Goal: Contribute content: Contribute content

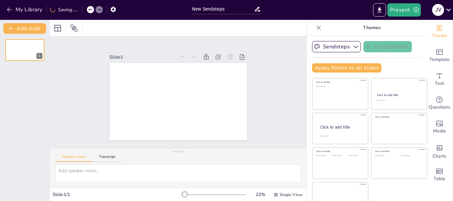
scroll to position [13, 0]
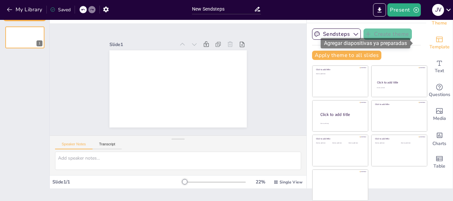
click at [434, 47] on span "Template" at bounding box center [439, 46] width 20 height 7
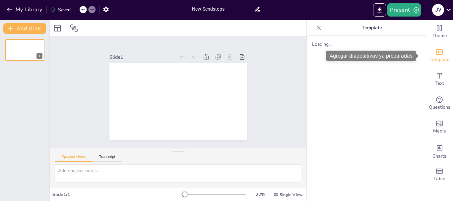
scroll to position [0, 0]
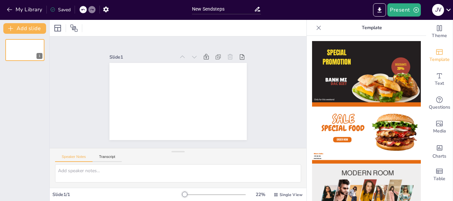
click at [91, 27] on div at bounding box center [178, 28] width 256 height 16
click at [227, 9] on input "New Sendsteps" at bounding box center [223, 9] width 62 height 10
type input "N"
click at [227, 9] on input "text" at bounding box center [223, 9] width 62 height 10
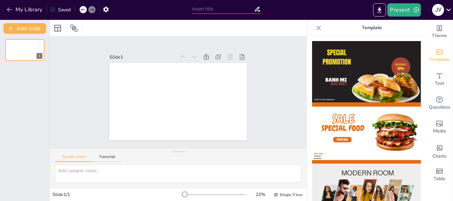
click at [227, 9] on input "text" at bounding box center [223, 9] width 62 height 10
click at [206, 9] on input "text" at bounding box center [223, 9] width 62 height 10
click at [242, 13] on input "tema sobre la tajeta de identidad para niños de 7 años con imagenes y" at bounding box center [223, 9] width 62 height 10
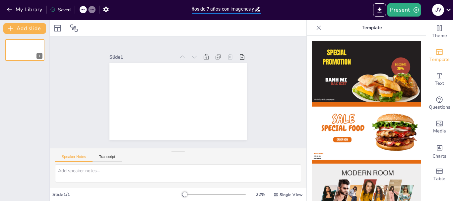
scroll to position [0, 0]
click at [254, 6] on icon at bounding box center [257, 9] width 7 height 7
click at [256, 8] on icon at bounding box center [257, 9] width 7 height 7
click at [255, 8] on icon at bounding box center [257, 9] width 7 height 7
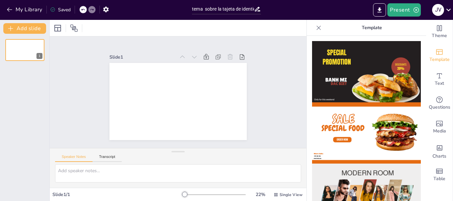
click at [255, 9] on icon at bounding box center [257, 9] width 7 height 7
click at [254, 8] on icon at bounding box center [257, 9] width 7 height 7
click at [255, 8] on icon at bounding box center [257, 9] width 7 height 7
click at [255, 7] on icon at bounding box center [257, 9] width 7 height 7
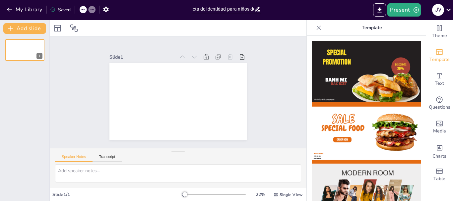
scroll to position [0, 0]
click at [216, 6] on input "tema sobre la tajeta de identidad para niños de 7 años con imagenes y" at bounding box center [223, 9] width 62 height 10
click at [217, 8] on input "tema sobre la tajeta de identidad para niños de 7 años con imagenes y" at bounding box center [223, 9] width 62 height 10
click at [227, 7] on input "tema sobre la tajeta de identidad para niños de 7 años con imagenes y" at bounding box center [223, 9] width 62 height 10
type input "tema sobre la tarjeta de identidad para niños de 7 años con imagenes y"
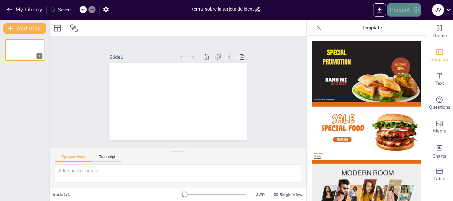
click at [403, 8] on button "Present" at bounding box center [403, 9] width 33 height 13
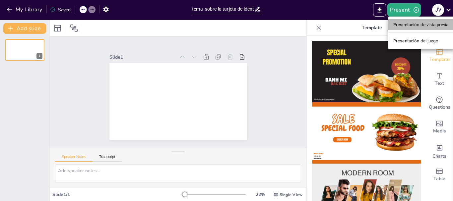
click at [425, 24] on font "Presentación de vista previa" at bounding box center [420, 24] width 55 height 5
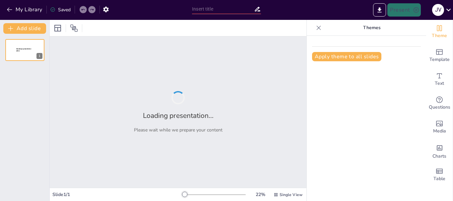
type input "tema sobre la tarjeta de identidad para niños de 7 años con imagenes y"
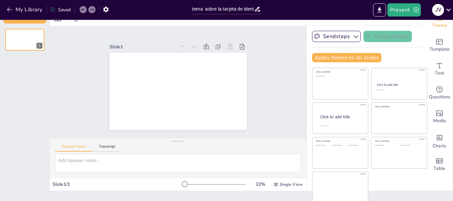
scroll to position [13, 0]
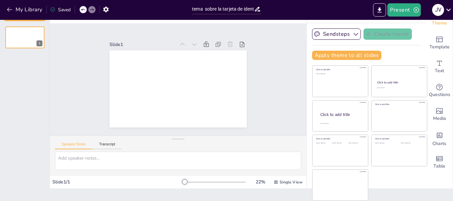
click at [256, 11] on icon at bounding box center [256, 9] width 5 height 5
click at [249, 10] on input "tema sobre la tarjeta de identidad para niños de 7 años con imagenes y" at bounding box center [223, 9] width 62 height 10
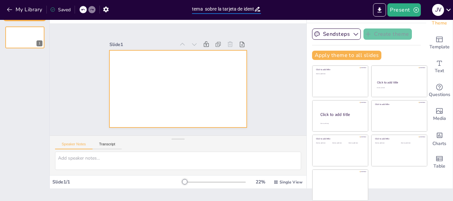
scroll to position [0, 0]
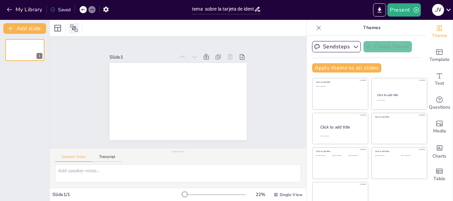
click at [74, 26] on icon at bounding box center [74, 28] width 8 height 8
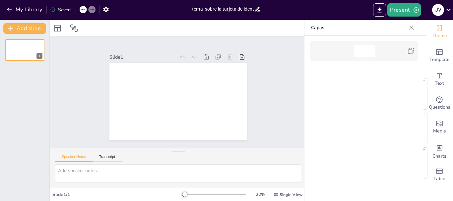
click at [412, 30] on icon at bounding box center [411, 28] width 7 height 7
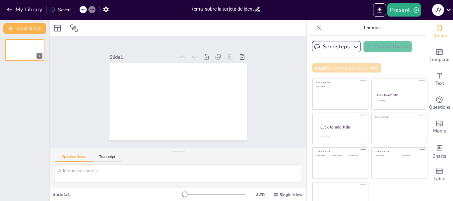
click at [355, 65] on button "Apply theme to all slides" at bounding box center [346, 67] width 69 height 9
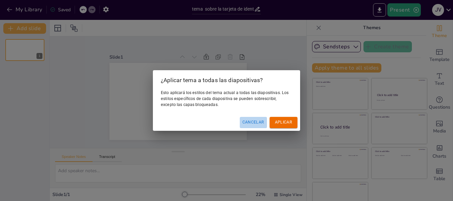
click at [263, 119] on font "Cancelar" at bounding box center [253, 122] width 22 height 7
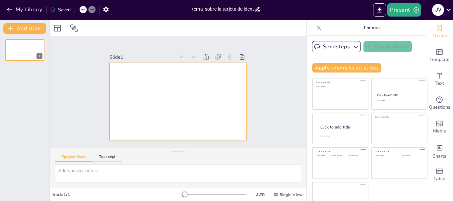
scroll to position [13, 0]
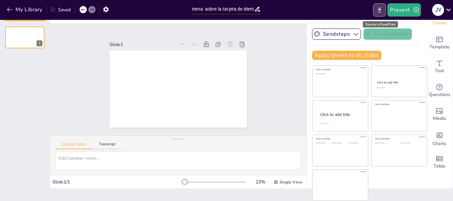
click at [381, 7] on icon "Export to PowerPoint" at bounding box center [379, 10] width 7 height 7
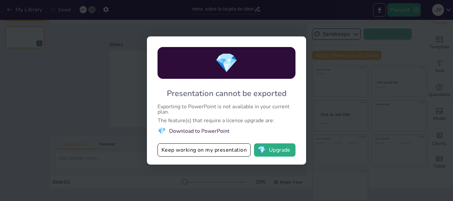
click at [353, 41] on div "💎 Presentation cannot be exported Exporting to PowerPoint is not available in y…" at bounding box center [226, 100] width 453 height 201
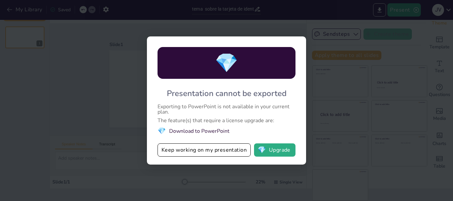
drag, startPoint x: 353, startPoint y: 41, endPoint x: 378, endPoint y: 157, distance: 118.3
click at [378, 157] on div "💎 Presentation cannot be exported Exporting to PowerPoint is not available in y…" at bounding box center [226, 100] width 453 height 201
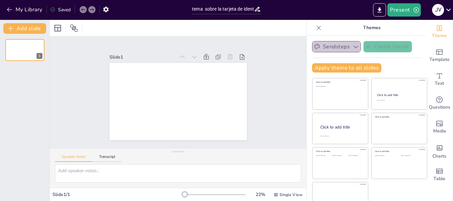
click at [314, 47] on icon "button" at bounding box center [316, 46] width 5 height 5
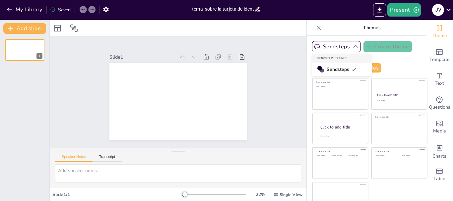
click at [336, 72] on span "Sendsteps" at bounding box center [341, 69] width 30 height 6
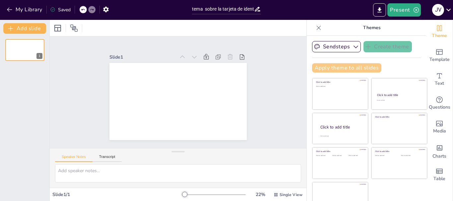
click at [336, 72] on button "Apply theme to all slides" at bounding box center [346, 67] width 69 height 9
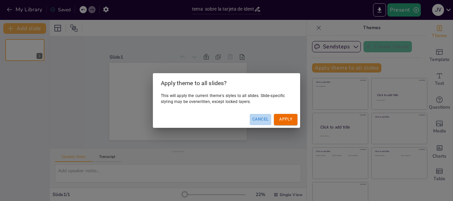
click at [261, 119] on button "Cancel" at bounding box center [260, 119] width 22 height 11
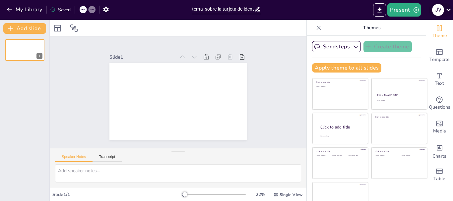
click at [448, 12] on icon at bounding box center [448, 9] width 9 height 9
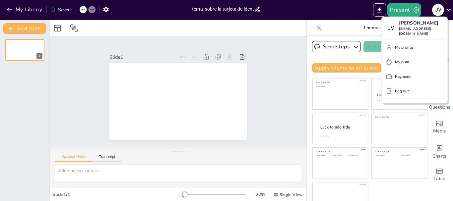
click at [448, 12] on div at bounding box center [226, 100] width 453 height 201
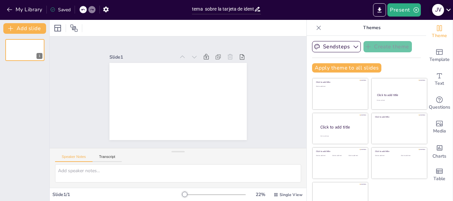
click at [448, 10] on icon at bounding box center [448, 9] width 9 height 9
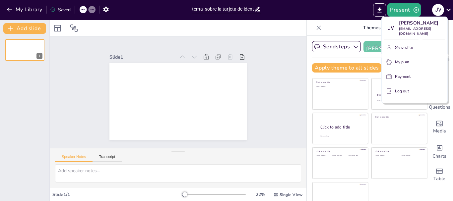
click at [401, 64] on div "Juana ventura venturajuana0101@gmail.com" at bounding box center [415, 52] width 110 height 25
click at [402, 64] on div "Juana ventura venturajuana0101@gmail.com" at bounding box center [415, 52] width 110 height 25
click at [402, 46] on div "Juana ventura venturajuana0101@gmail.com" at bounding box center [415, 52] width 110 height 25
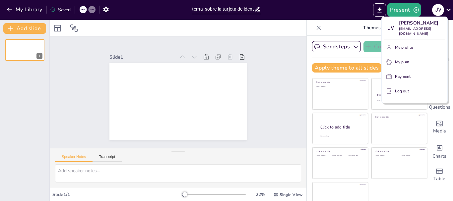
click at [348, 18] on div at bounding box center [226, 100] width 453 height 201
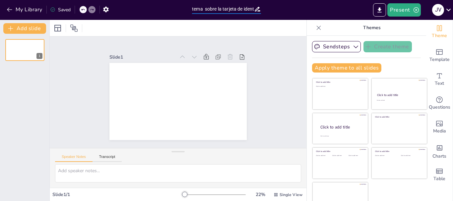
click at [222, 11] on input "tema sobre la tarjeta de identidad para niños de 7 años con imagenes y" at bounding box center [223, 9] width 62 height 10
click at [252, 6] on input "tarjeta de identidad para niños de 7 años con imagenes y" at bounding box center [223, 9] width 62 height 10
click at [252, 6] on input "s de 7 años con imagenes y" at bounding box center [223, 9] width 62 height 10
type input "s"
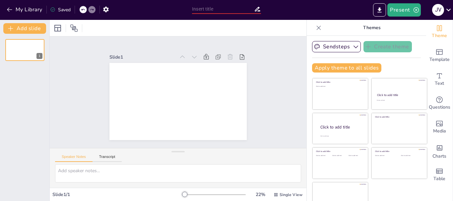
click at [216, 10] on input "text" at bounding box center [223, 9] width 62 height 10
type input "tarjetas"
click at [258, 11] on icon at bounding box center [256, 9] width 5 height 5
click at [254, 10] on icon at bounding box center [257, 9] width 7 height 7
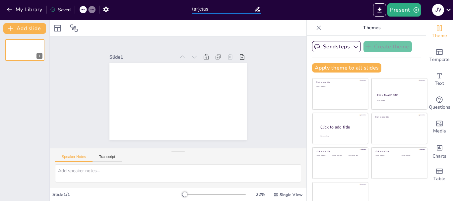
click at [245, 10] on input "tarjetas" at bounding box center [223, 9] width 62 height 10
click at [381, 7] on icon "Export to PowerPoint" at bounding box center [379, 10] width 7 height 7
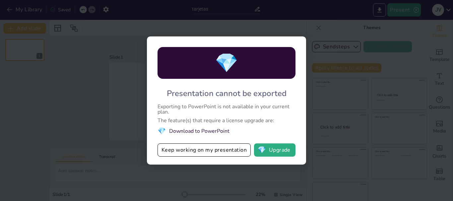
click at [385, 49] on div "💎 Presentation cannot be exported Exporting to PowerPoint is not available in y…" at bounding box center [226, 100] width 453 height 201
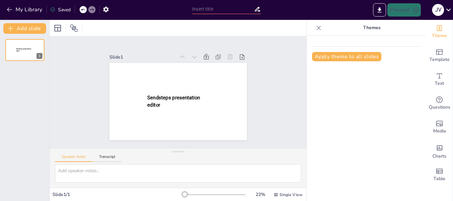
type input "tarjetas"
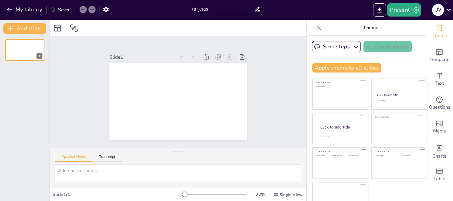
scroll to position [13, 0]
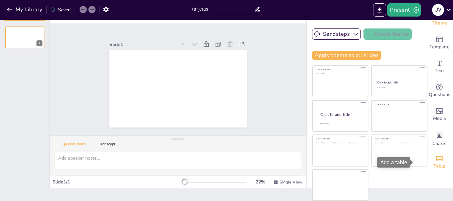
click at [433, 164] on span "Table" at bounding box center [439, 166] width 12 height 7
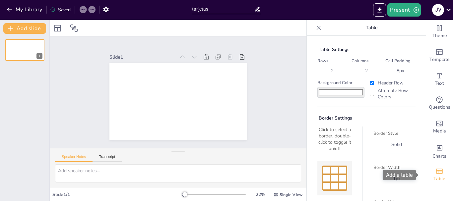
scroll to position [0, 0]
click at [426, 164] on div "Table" at bounding box center [439, 175] width 27 height 24
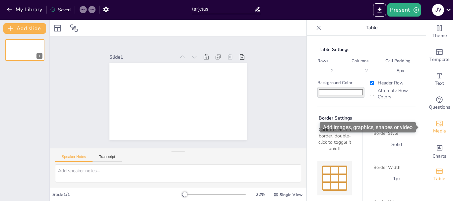
click at [436, 122] on icon "Add images, graphics, shapes or video" at bounding box center [439, 124] width 7 height 6
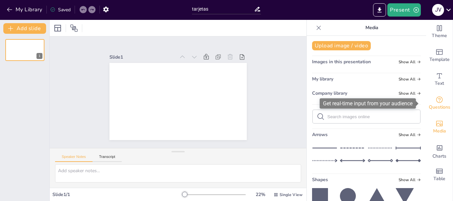
click at [436, 103] on icon "Get real-time input from your audience" at bounding box center [439, 99] width 7 height 7
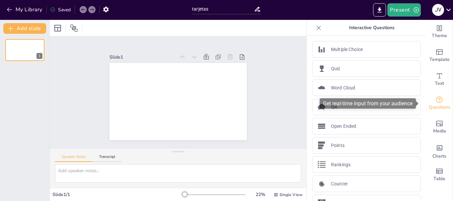
click at [436, 103] on icon "Get real-time input from your audience" at bounding box center [439, 99] width 7 height 7
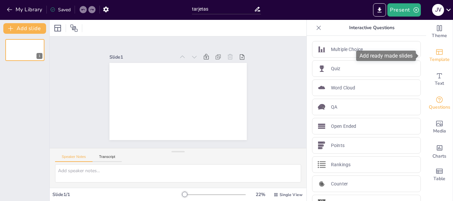
click at [435, 48] on icon "Add ready made slides" at bounding box center [439, 52] width 8 height 8
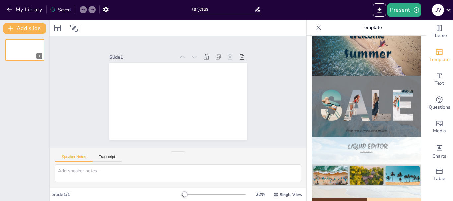
scroll to position [266, 0]
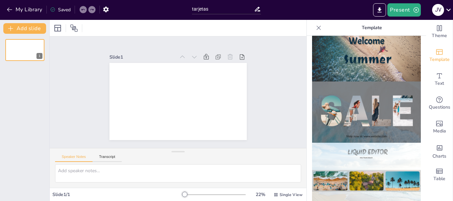
click at [350, 110] on img at bounding box center [366, 112] width 109 height 61
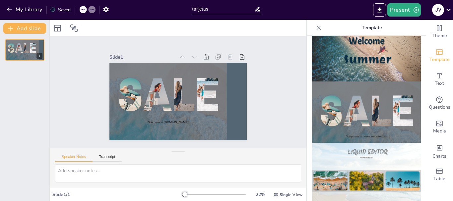
click at [353, 100] on img at bounding box center [366, 112] width 109 height 61
click at [324, 99] on img at bounding box center [366, 112] width 109 height 61
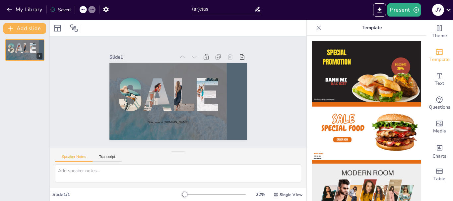
click at [350, 74] on img at bounding box center [366, 71] width 109 height 61
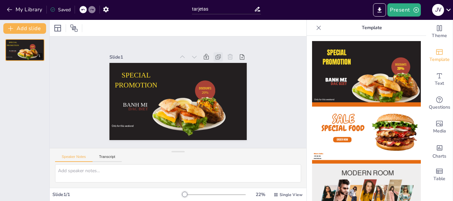
click at [215, 54] on icon at bounding box center [218, 57] width 7 height 7
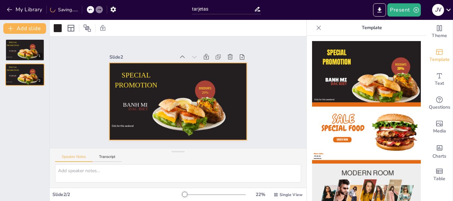
click at [215, 54] on icon at bounding box center [218, 57] width 7 height 7
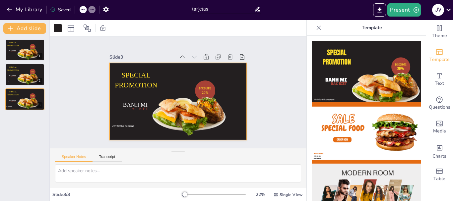
click at [215, 54] on icon at bounding box center [218, 57] width 7 height 7
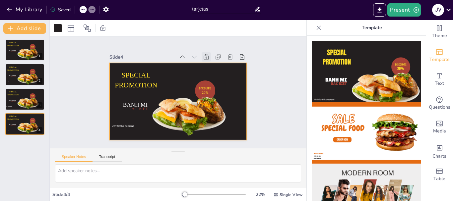
click at [204, 55] on icon at bounding box center [206, 57] width 5 height 6
click at [179, 56] on icon at bounding box center [182, 57] width 7 height 7
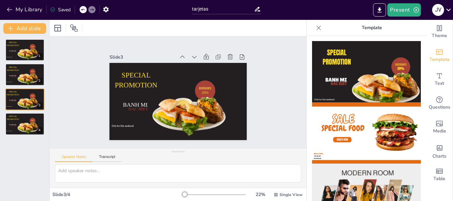
click at [179, 56] on icon at bounding box center [182, 57] width 7 height 7
click at [331, 127] on img at bounding box center [366, 132] width 109 height 61
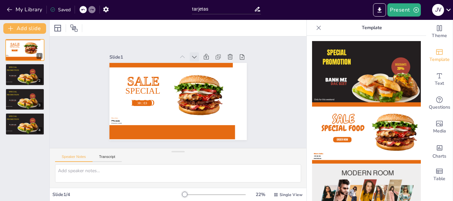
click at [191, 54] on icon at bounding box center [194, 57] width 7 height 7
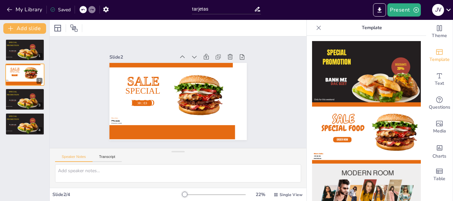
click at [191, 54] on icon at bounding box center [194, 57] width 7 height 7
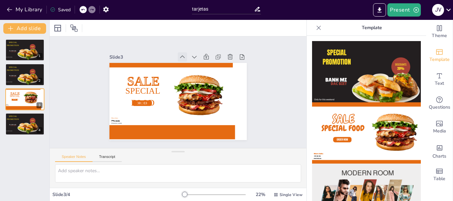
click at [179, 55] on icon at bounding box center [182, 57] width 7 height 7
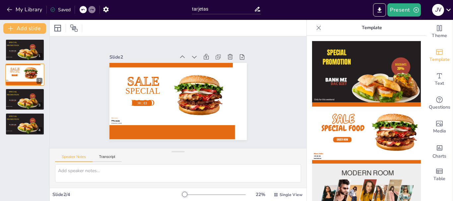
click at [179, 55] on icon at bounding box center [182, 57] width 7 height 7
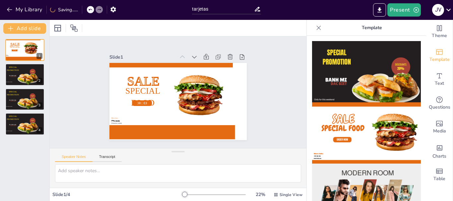
click at [179, 55] on icon at bounding box center [182, 57] width 7 height 7
click at [429, 78] on div "Text" at bounding box center [439, 80] width 27 height 24
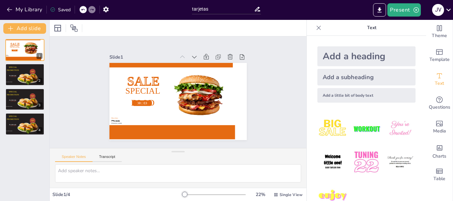
scroll to position [17, 0]
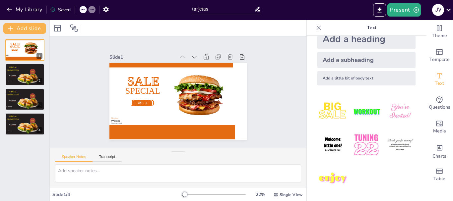
click at [324, 177] on img at bounding box center [332, 178] width 31 height 31
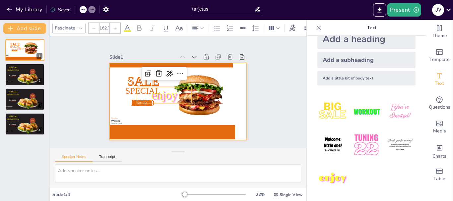
click at [124, 111] on div at bounding box center [177, 101] width 137 height 77
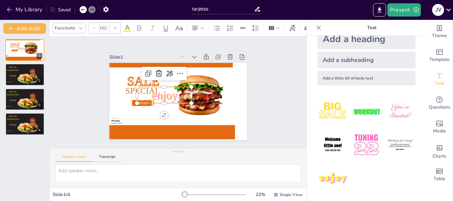
click at [153, 91] on span "enjoy" at bounding box center [164, 94] width 26 height 13
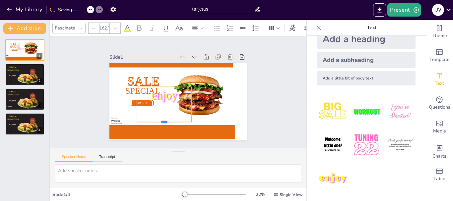
drag, startPoint x: 157, startPoint y: 101, endPoint x: 159, endPoint y: 120, distance: 19.4
click at [159, 122] on div at bounding box center [164, 124] width 54 height 5
click at [189, 84] on div at bounding box center [191, 86] width 5 height 5
drag, startPoint x: 187, startPoint y: 83, endPoint x: 192, endPoint y: 115, distance: 31.5
click at [192, 115] on div "SALE ORDER NOW Special Food +123-456-789 More Info: www.food.com enjoy" at bounding box center [177, 101] width 137 height 77
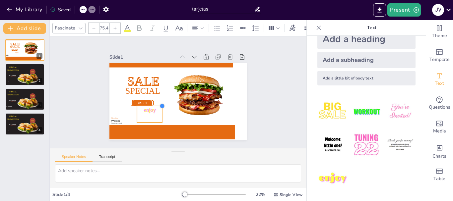
drag, startPoint x: 189, startPoint y: 82, endPoint x: 153, endPoint y: 159, distance: 84.8
click at [153, 159] on div "Slide 1 SALE ORDER NOW Special Food +123-456-789 More Info: www.food.com enjoy …" at bounding box center [178, 111] width 256 height 151
drag, startPoint x: 131, startPoint y: 102, endPoint x: 134, endPoint y: 107, distance: 5.4
click at [137, 107] on div at bounding box center [139, 109] width 5 height 5
click at [132, 95] on icon at bounding box center [134, 97] width 4 height 4
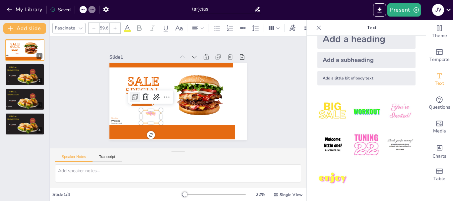
click at [131, 93] on icon at bounding box center [135, 97] width 8 height 8
type input "59.6"
click at [142, 95] on icon at bounding box center [146, 98] width 8 height 8
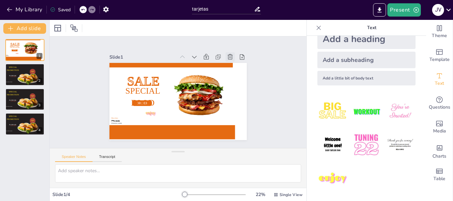
click at [227, 55] on icon at bounding box center [230, 57] width 7 height 7
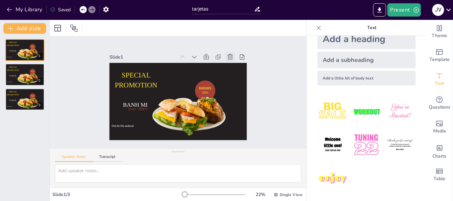
click at [227, 55] on icon at bounding box center [230, 57] width 7 height 7
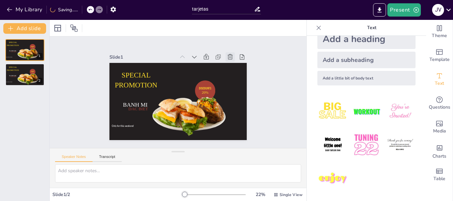
click at [227, 55] on icon at bounding box center [230, 57] width 7 height 7
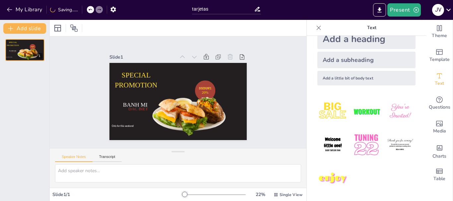
click at [227, 55] on icon at bounding box center [230, 57] width 7 height 7
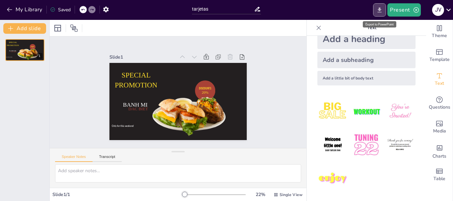
click at [384, 10] on button "Export to PowerPoint" at bounding box center [379, 9] width 13 height 13
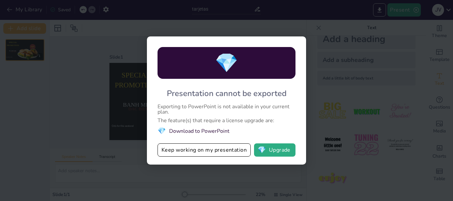
click at [344, 82] on div "💎 Presentation cannot be exported Exporting to PowerPoint is not available in y…" at bounding box center [226, 100] width 453 height 201
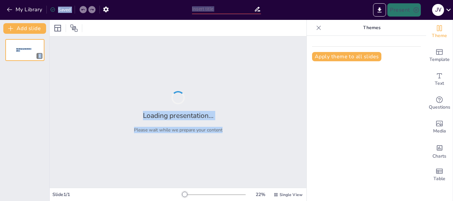
type input "tarjetas"
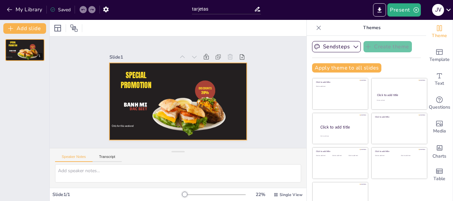
drag, startPoint x: 0, startPoint y: 0, endPoint x: 237, endPoint y: 71, distance: 247.4
click at [237, 71] on div "My Library Saved tarjetas Present J v Document fonts Roboto Recently used Lilit…" at bounding box center [226, 100] width 453 height 201
click at [237, 71] on div at bounding box center [177, 101] width 137 height 77
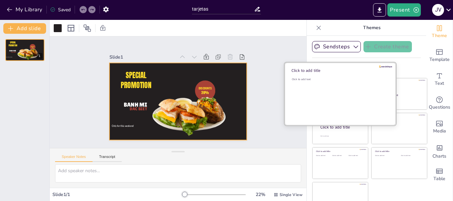
click at [320, 97] on div "Click to add text" at bounding box center [339, 98] width 95 height 41
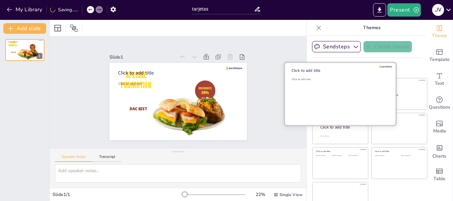
click at [320, 97] on div "Click to add text" at bounding box center [339, 98] width 95 height 41
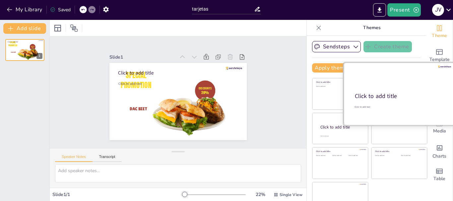
click at [394, 91] on div at bounding box center [398, 94] width 111 height 63
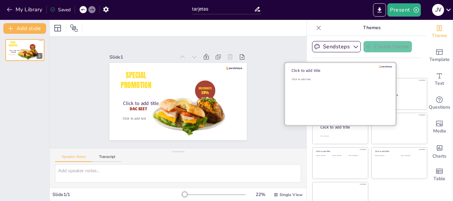
click at [324, 90] on div "Click to add text" at bounding box center [339, 98] width 95 height 41
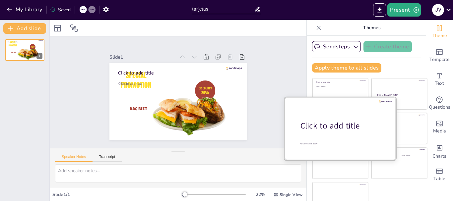
click at [327, 129] on div "Click to add title" at bounding box center [342, 125] width 84 height 11
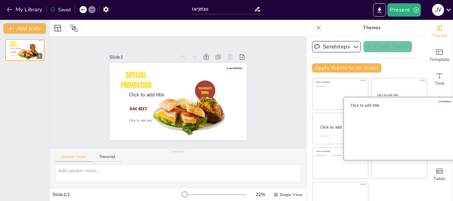
click at [380, 118] on div at bounding box center [398, 128] width 111 height 63
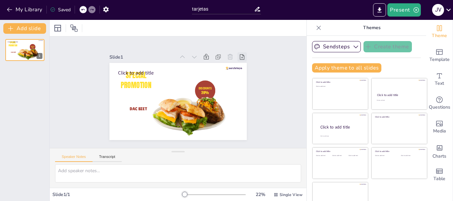
click at [239, 55] on icon at bounding box center [242, 57] width 7 height 7
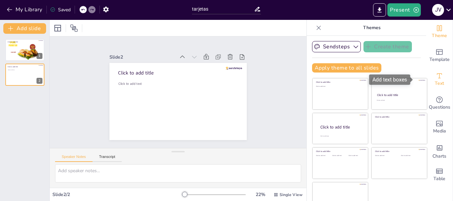
click at [437, 78] on icon "Add text boxes" at bounding box center [439, 75] width 5 height 5
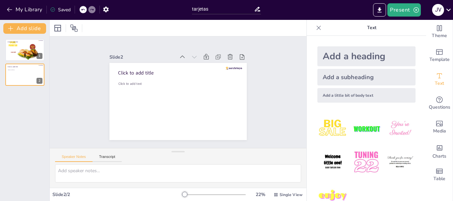
click at [352, 161] on img at bounding box center [366, 162] width 31 height 31
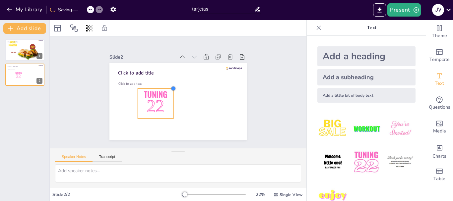
drag, startPoint x: 191, startPoint y: 66, endPoint x: 169, endPoint y: 110, distance: 49.5
click at [169, 110] on div "Click to add title Click to add text Tuning 22" at bounding box center [177, 101] width 137 height 77
click at [185, 96] on div at bounding box center [177, 101] width 137 height 77
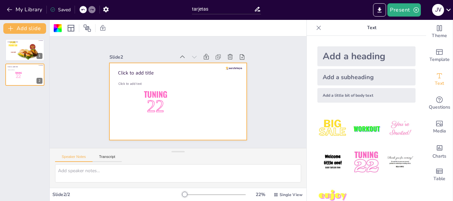
click at [324, 121] on img at bounding box center [332, 128] width 31 height 31
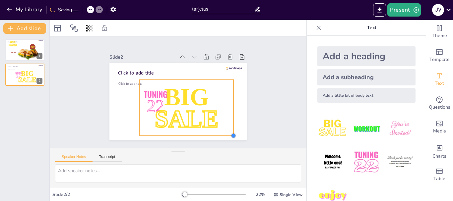
drag, startPoint x: 188, startPoint y: 106, endPoint x: 229, endPoint y: 99, distance: 42.0
click at [229, 99] on div "Click to add title Click to add text Tuning 22 BIG SALE" at bounding box center [177, 101] width 137 height 77
click at [137, 78] on div at bounding box center [139, 79] width 5 height 5
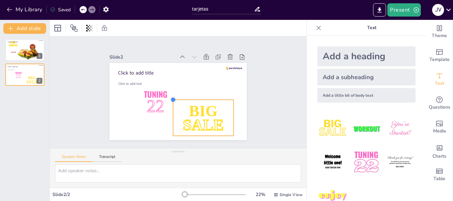
drag, startPoint x: 133, startPoint y: 78, endPoint x: 187, endPoint y: 98, distance: 57.4
click at [187, 98] on div "Click to add title Click to add text Tuning 22 BIG SALE" at bounding box center [177, 101] width 137 height 77
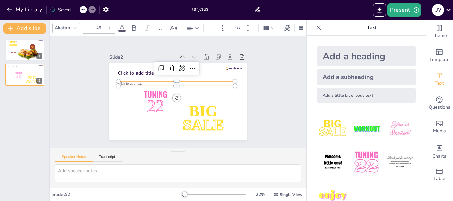
click at [156, 83] on div "Click to add title Click to add text Tuning 22 BIG SALE" at bounding box center [175, 101] width 154 height 116
click at [169, 82] on p "Click to add text" at bounding box center [176, 84] width 117 height 5
click at [169, 67] on icon at bounding box center [173, 67] width 9 height 9
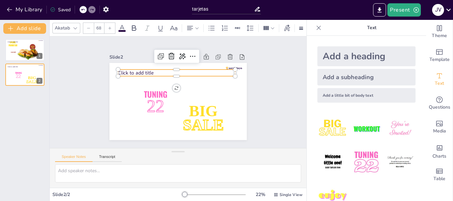
click at [164, 70] on p "Click to add title" at bounding box center [176, 73] width 117 height 7
click at [167, 54] on icon at bounding box center [171, 56] width 8 height 8
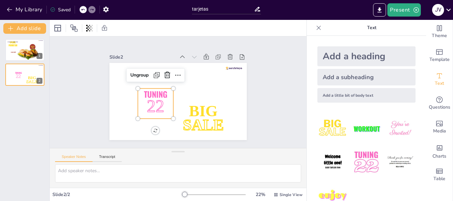
click at [150, 94] on p "22" at bounding box center [155, 106] width 35 height 24
click at [164, 72] on icon at bounding box center [167, 75] width 6 height 7
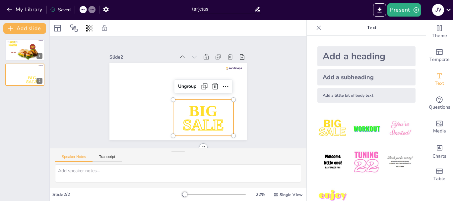
click at [193, 107] on span "BIG" at bounding box center [203, 110] width 29 height 17
click at [211, 84] on icon at bounding box center [215, 86] width 8 height 8
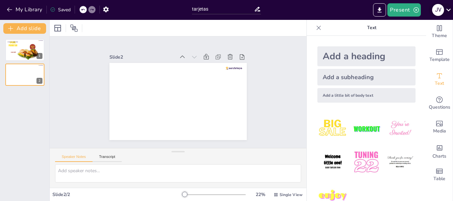
click at [448, 9] on icon at bounding box center [448, 9] width 9 height 9
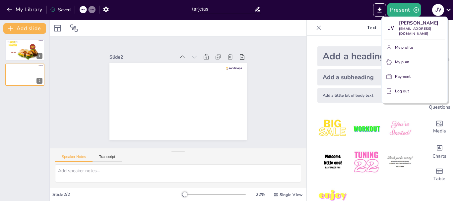
drag, startPoint x: 448, startPoint y: 9, endPoint x: 430, endPoint y: 39, distance: 34.5
click at [430, 39] on div "J v [PERSON_NAME] [EMAIL_ADDRESS][DOMAIN_NAME] My profile My plan Payment Log o…" at bounding box center [226, 100] width 453 height 201
click at [397, 92] on p "Log out" at bounding box center [402, 91] width 14 height 6
